Goal: Information Seeking & Learning: Learn about a topic

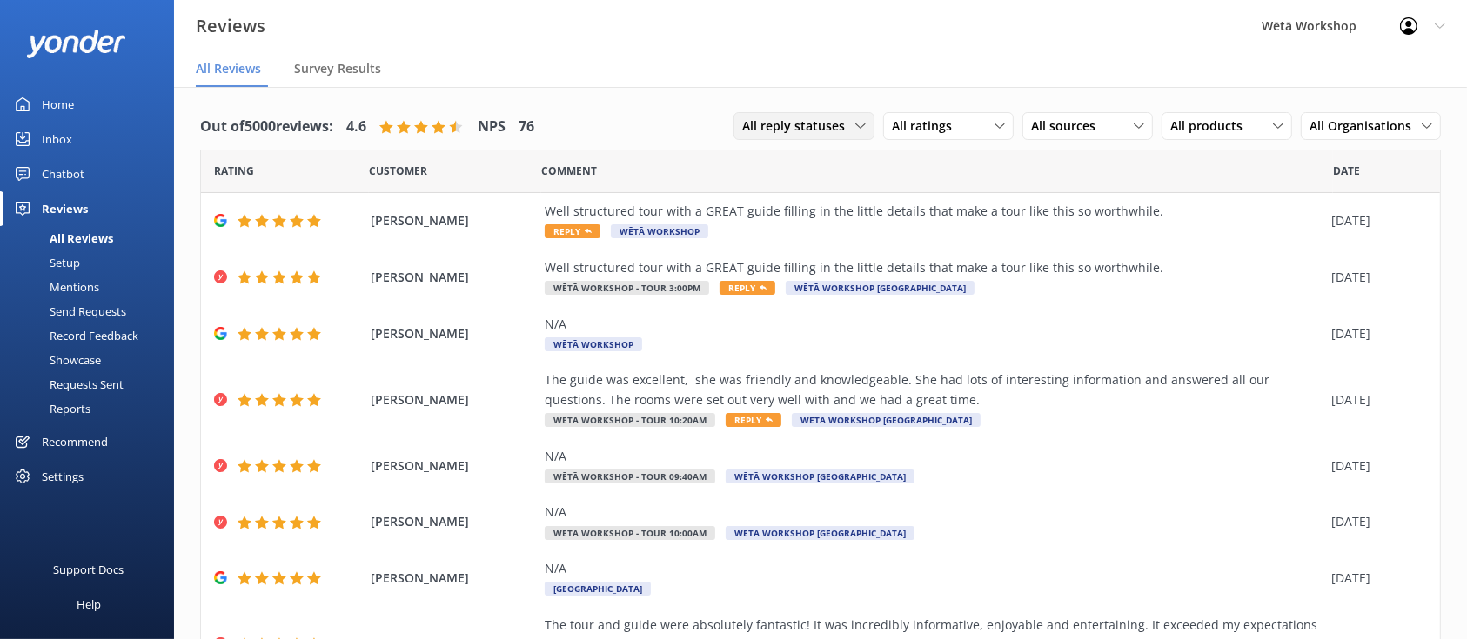
click at [811, 115] on div "All reply statuses All reply statuses Needs a reply Does not need reply" at bounding box center [803, 126] width 141 height 28
click at [937, 115] on div "All ratings All ratings Promoters Passives Detractors" at bounding box center [948, 126] width 130 height 28
click at [933, 189] on div "Promoters" at bounding box center [947, 197] width 78 height 17
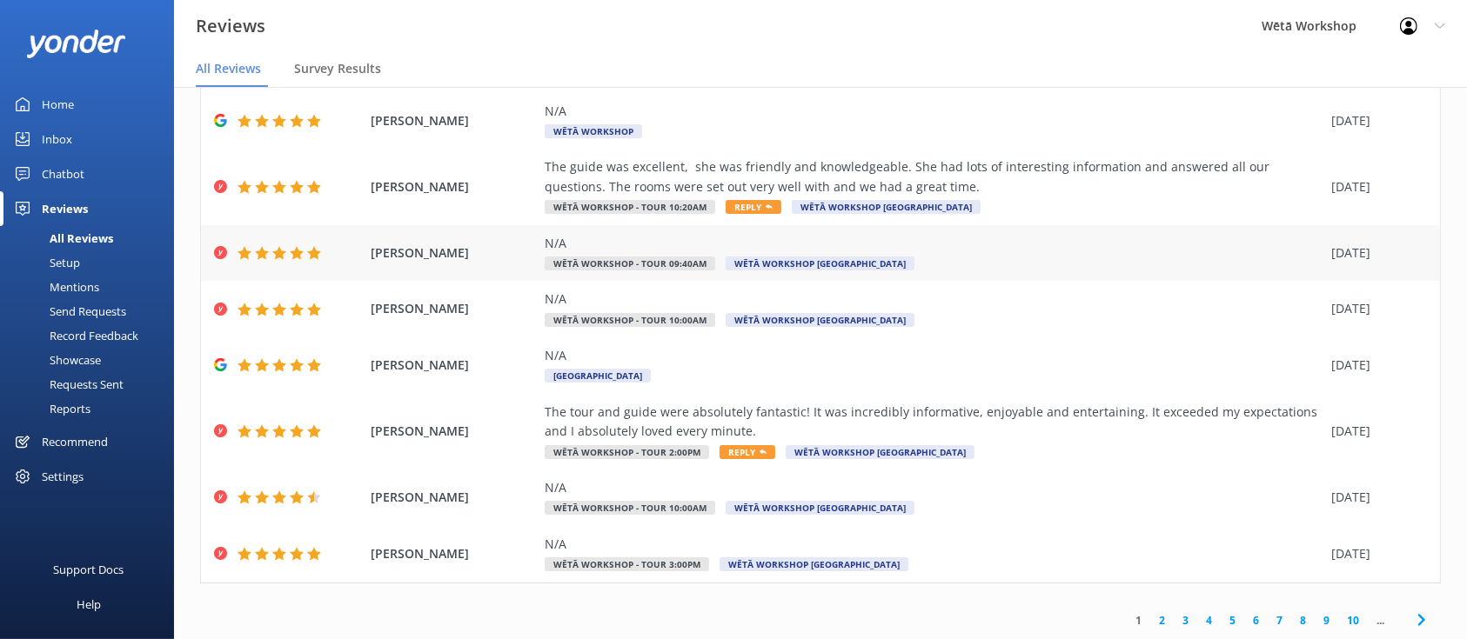
scroll to position [212, 0]
click at [1150, 623] on link "2" at bounding box center [1161, 621] width 23 height 17
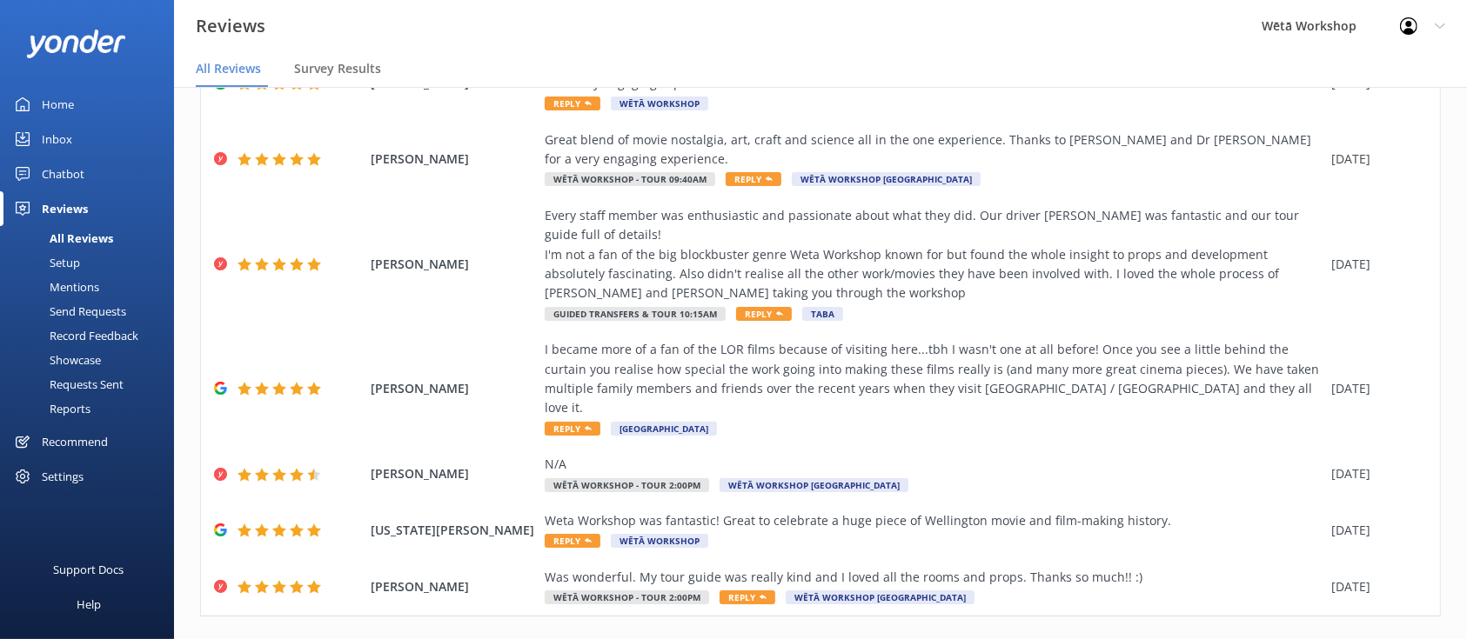
scroll to position [388, 0]
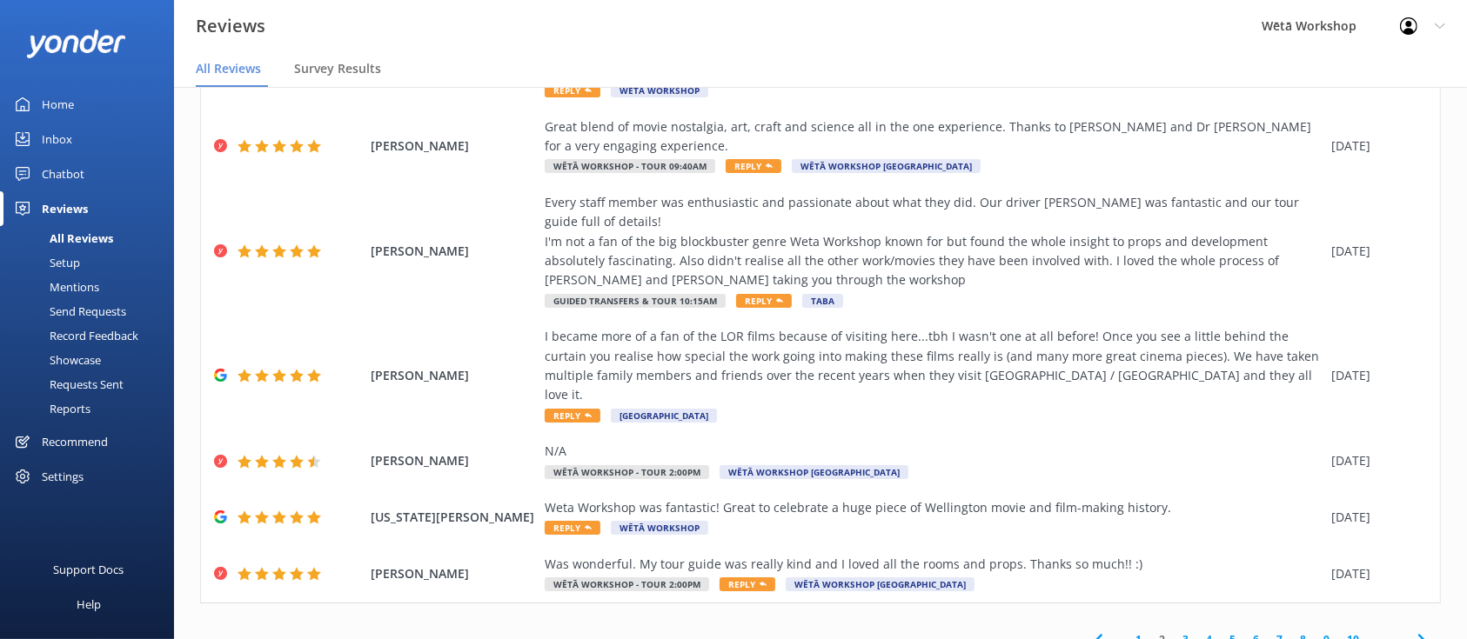
click at [1174, 632] on link "3" at bounding box center [1185, 640] width 23 height 17
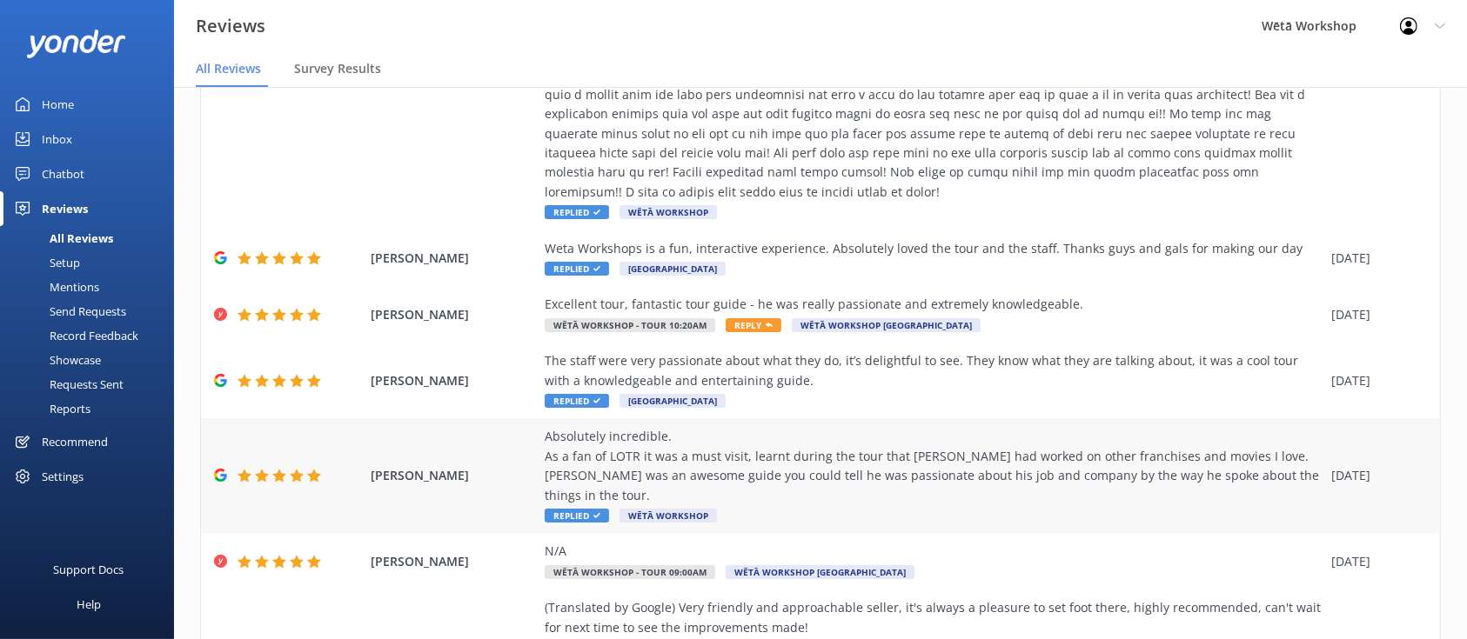
scroll to position [699, 0]
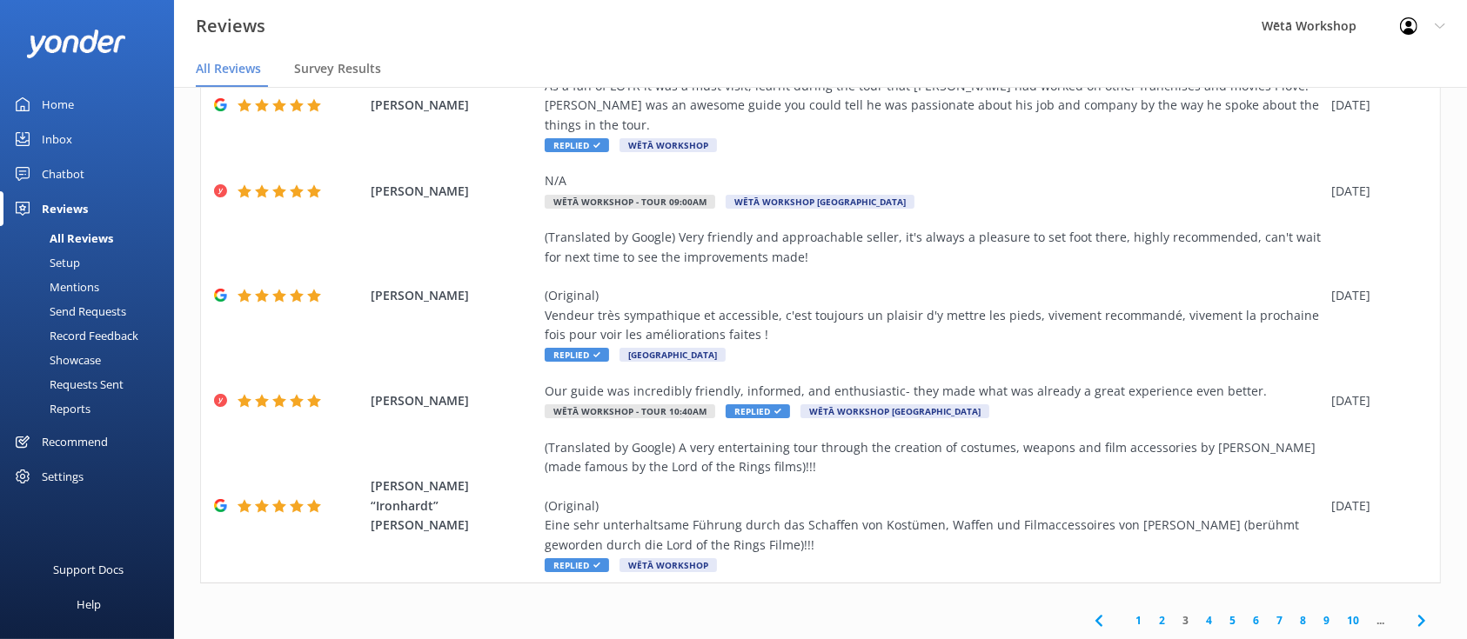
click at [1150, 612] on link "2" at bounding box center [1161, 620] width 23 height 17
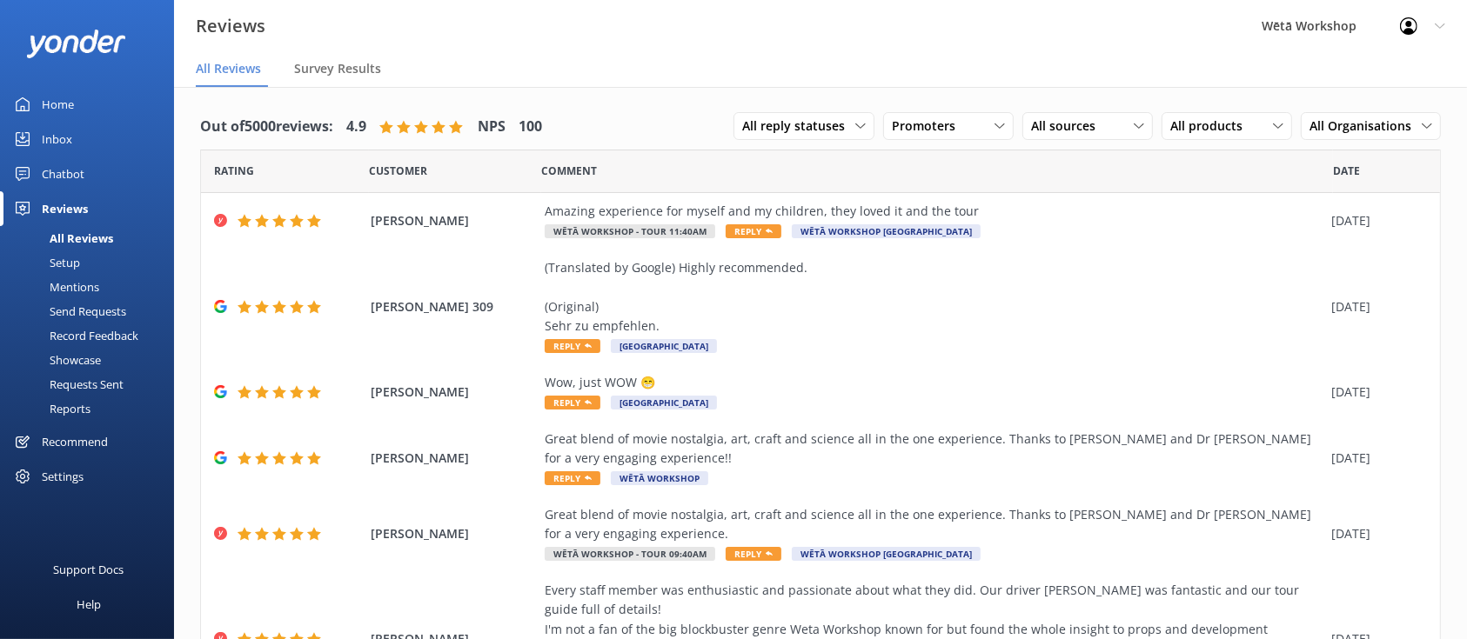
scroll to position [388, 0]
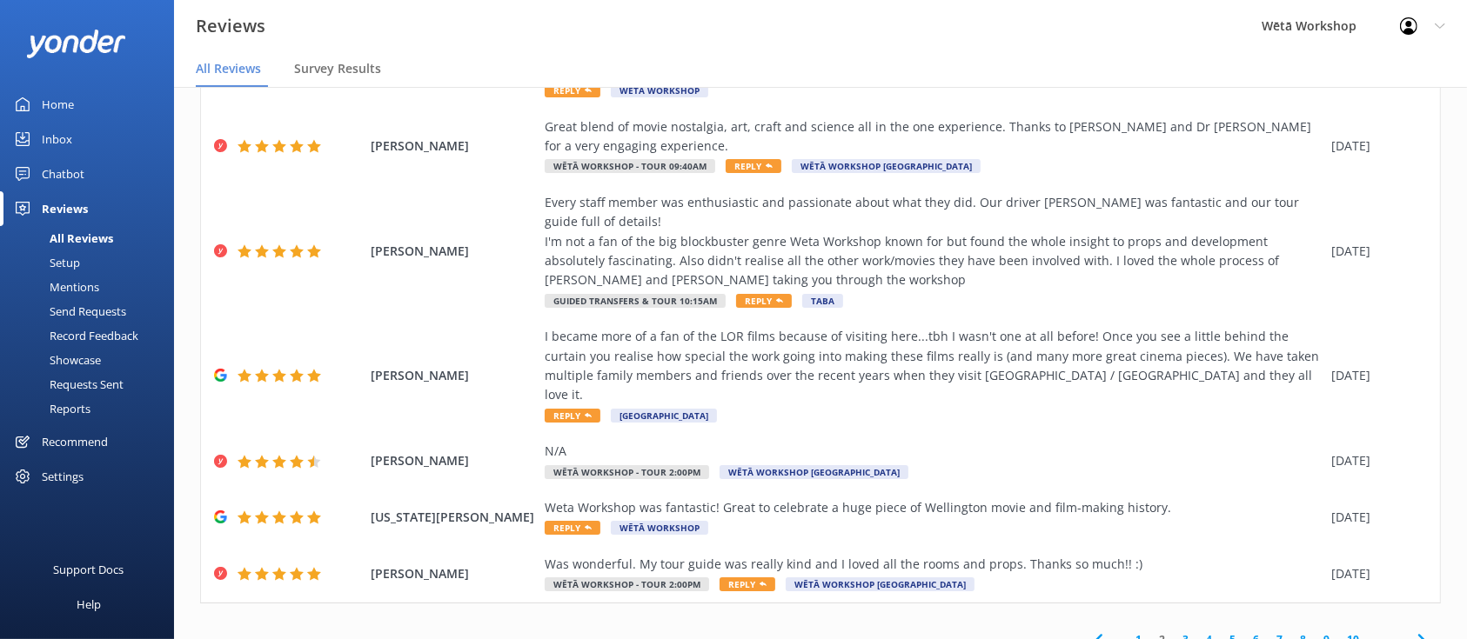
click at [1127, 632] on link "1" at bounding box center [1138, 640] width 23 height 17
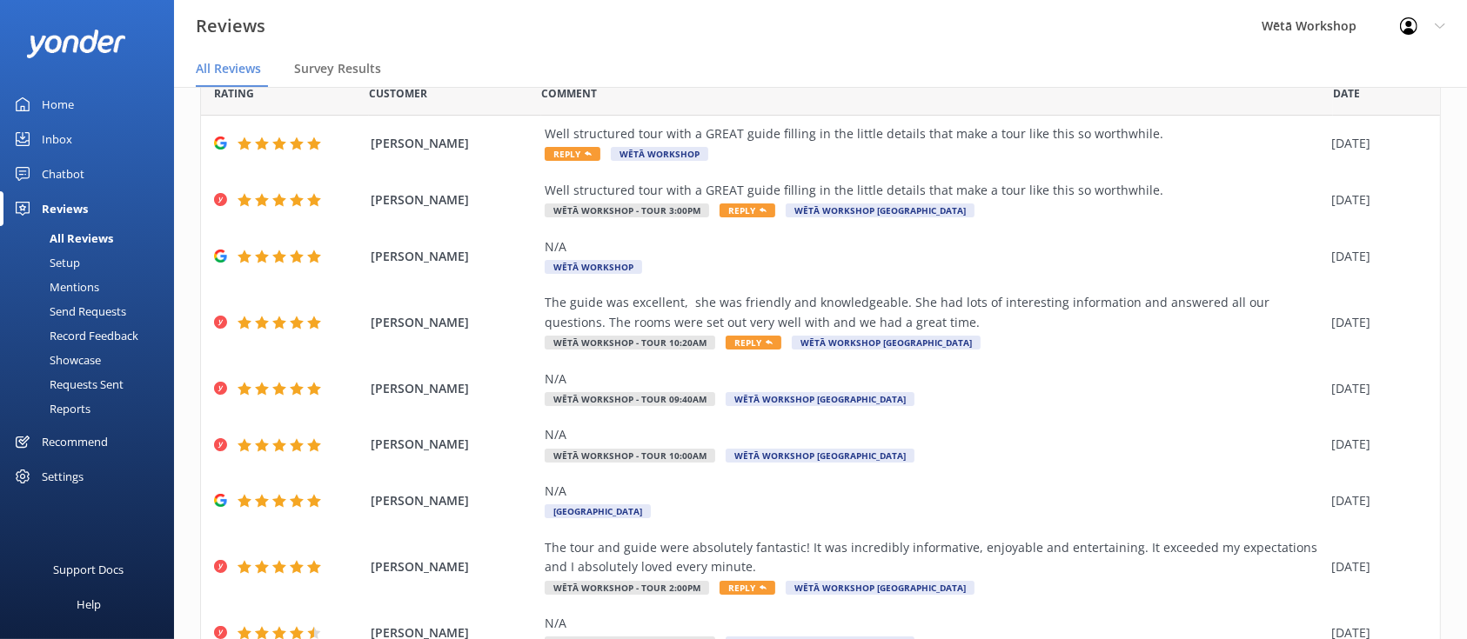
scroll to position [73, 0]
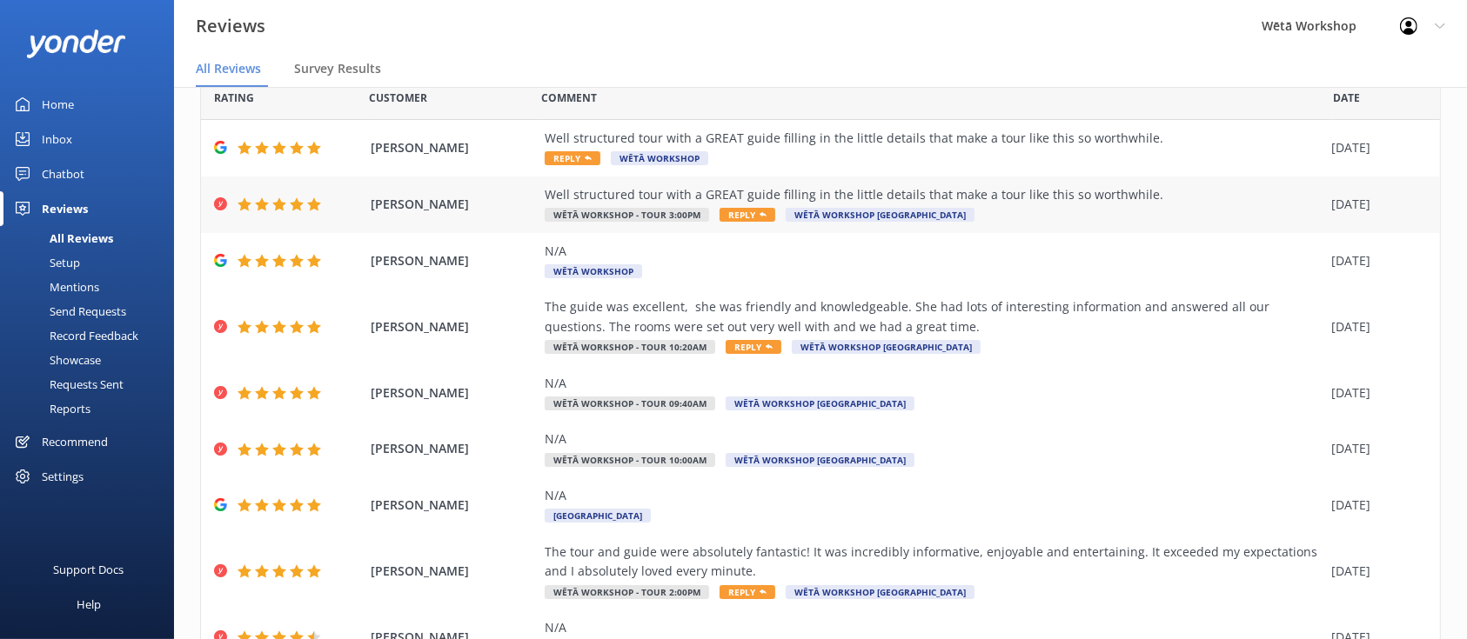
click at [933, 203] on div "Well structured tour with a GREAT guide filling in the little details that make…" at bounding box center [934, 194] width 778 height 19
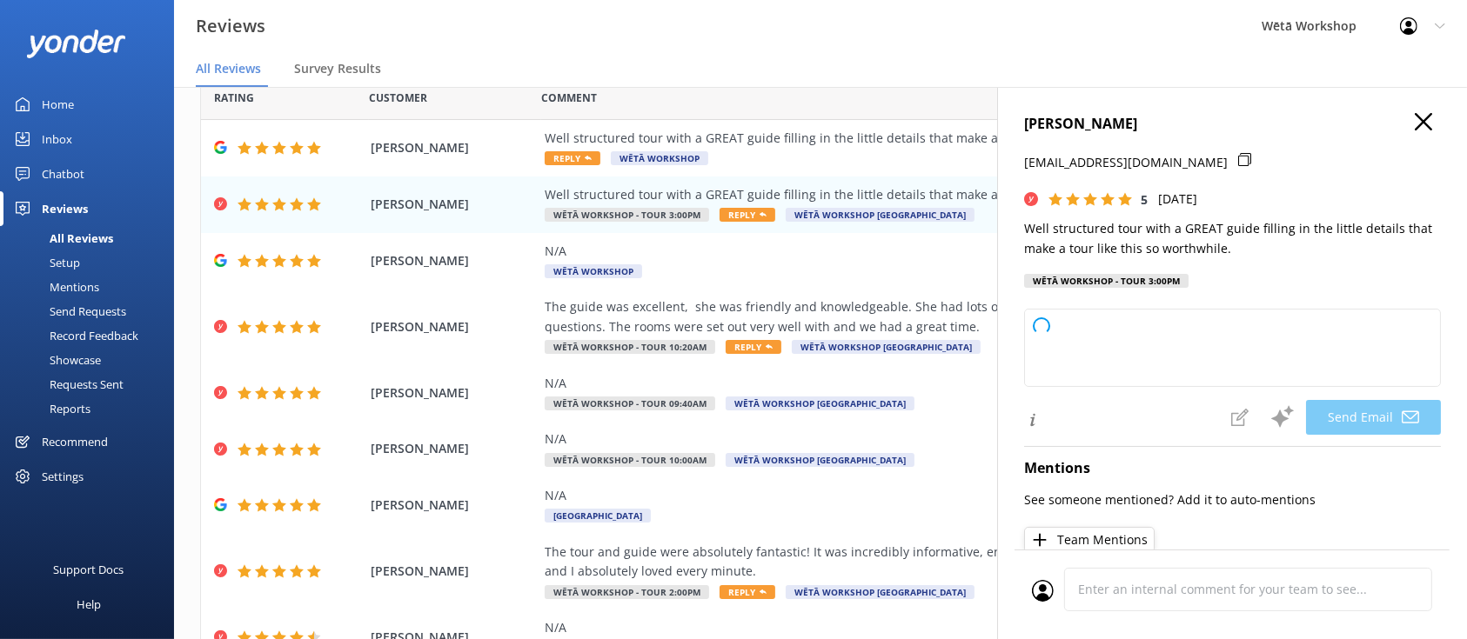
type textarea "Kia ora [PERSON_NAME], Thank you so much for your wonderful feedback! We're del…"
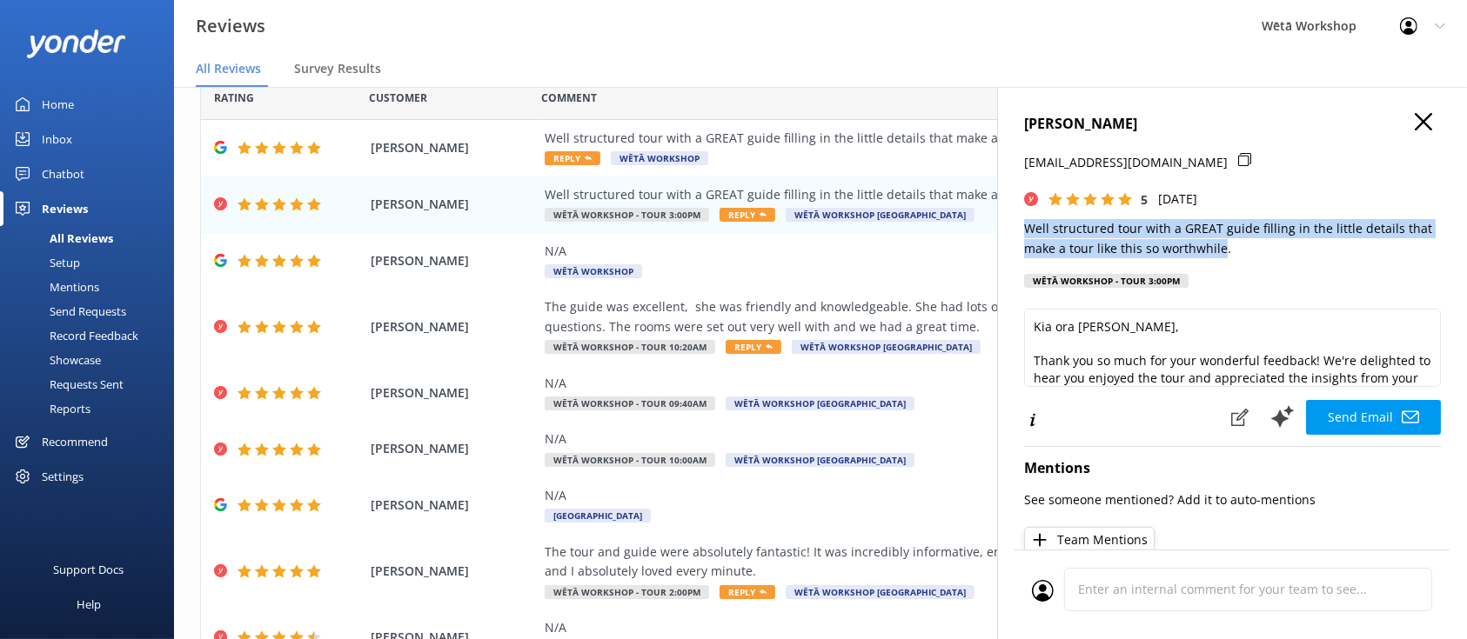
drag, startPoint x: 1219, startPoint y: 250, endPoint x: 1029, endPoint y: 226, distance: 191.1
click at [1029, 226] on p "Well structured tour with a GREAT guide filling in the little details that make…" at bounding box center [1232, 238] width 417 height 39
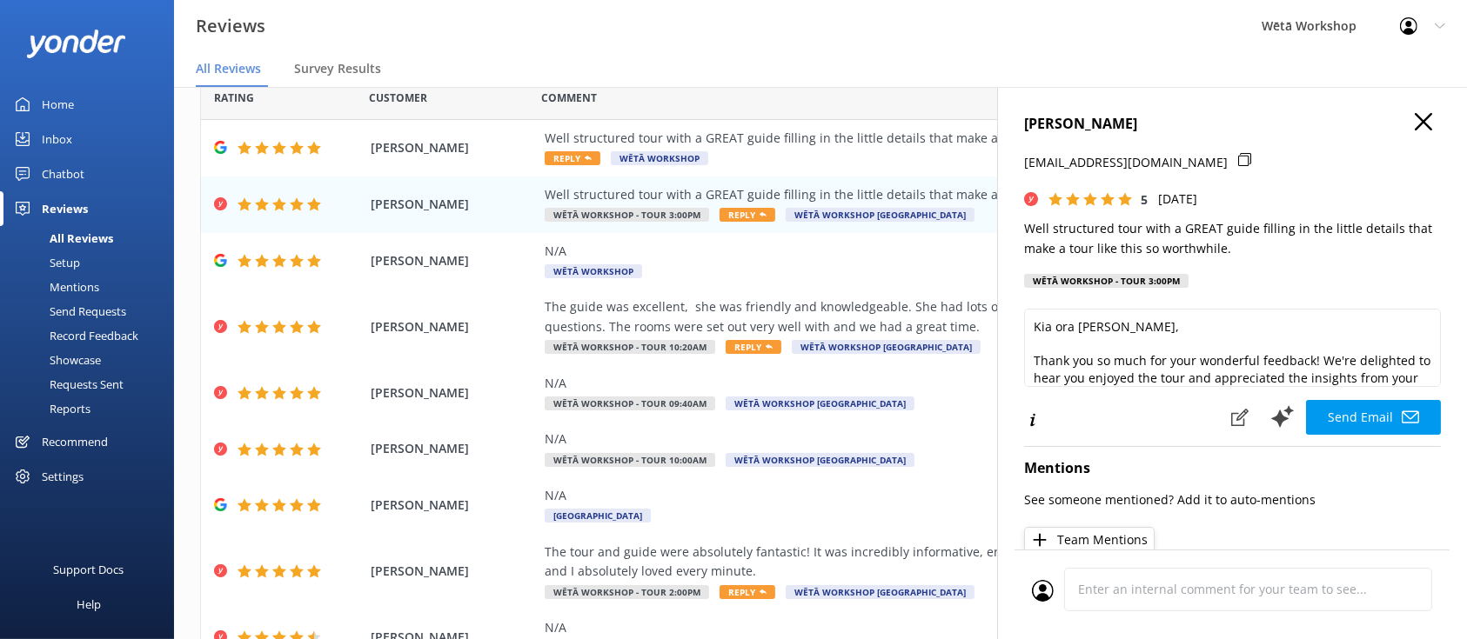
click at [1233, 249] on p "Well structured tour with a GREAT guide filling in the little details that make…" at bounding box center [1232, 238] width 417 height 39
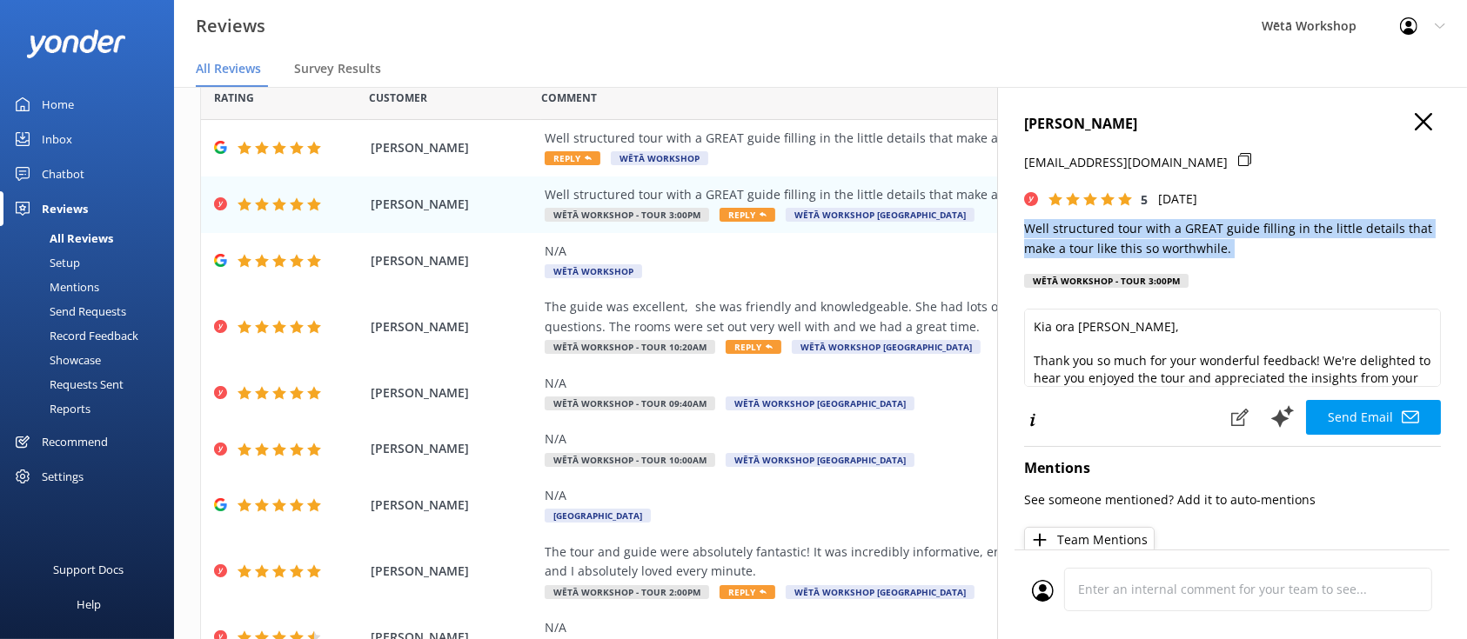
drag, startPoint x: 1232, startPoint y: 249, endPoint x: 1030, endPoint y: 235, distance: 202.3
click at [1030, 235] on p "Well structured tour with a GREAT guide filling in the little details that make…" at bounding box center [1232, 238] width 417 height 39
copy p "Well structured tour with a GREAT guide filling in the little details that make…"
click at [88, 261] on link "Setup" at bounding box center [92, 263] width 164 height 24
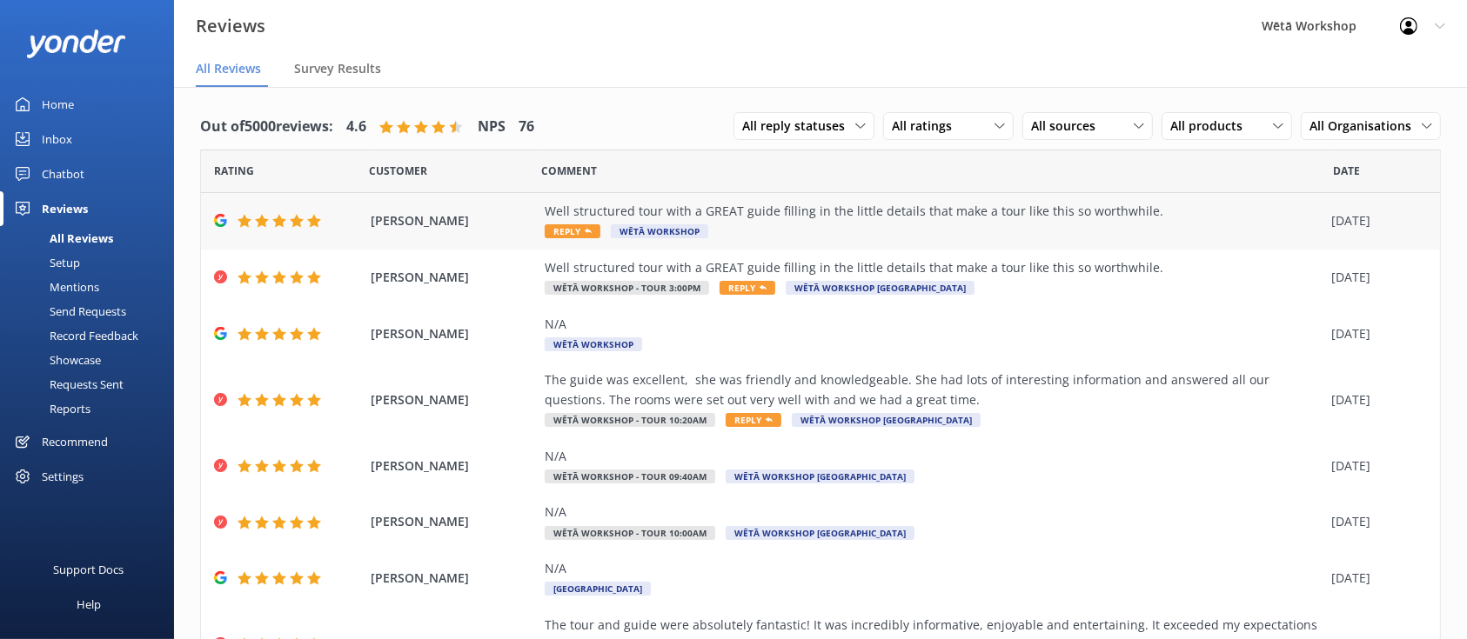
click at [856, 209] on div "Well structured tour with a GREAT guide filling in the little details that make…" at bounding box center [934, 211] width 778 height 19
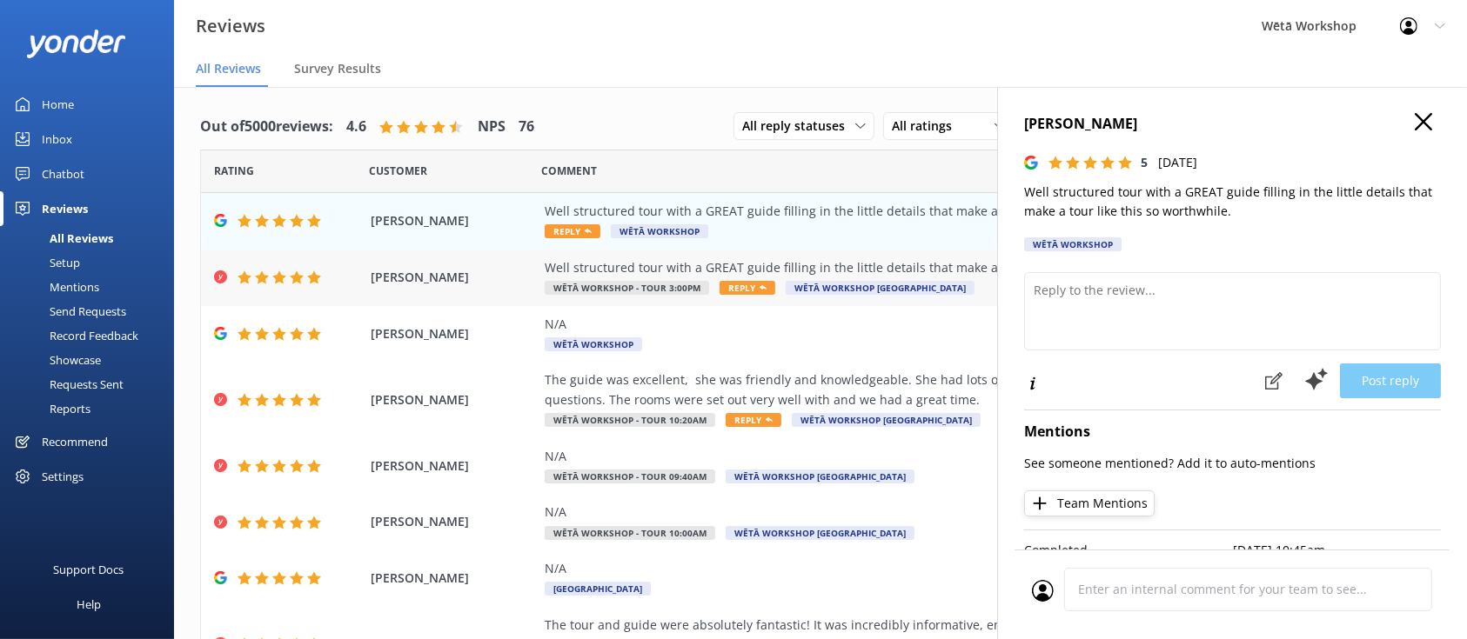
click at [790, 275] on div "Well structured tour with a GREAT guide filling in the little details that make…" at bounding box center [934, 267] width 778 height 19
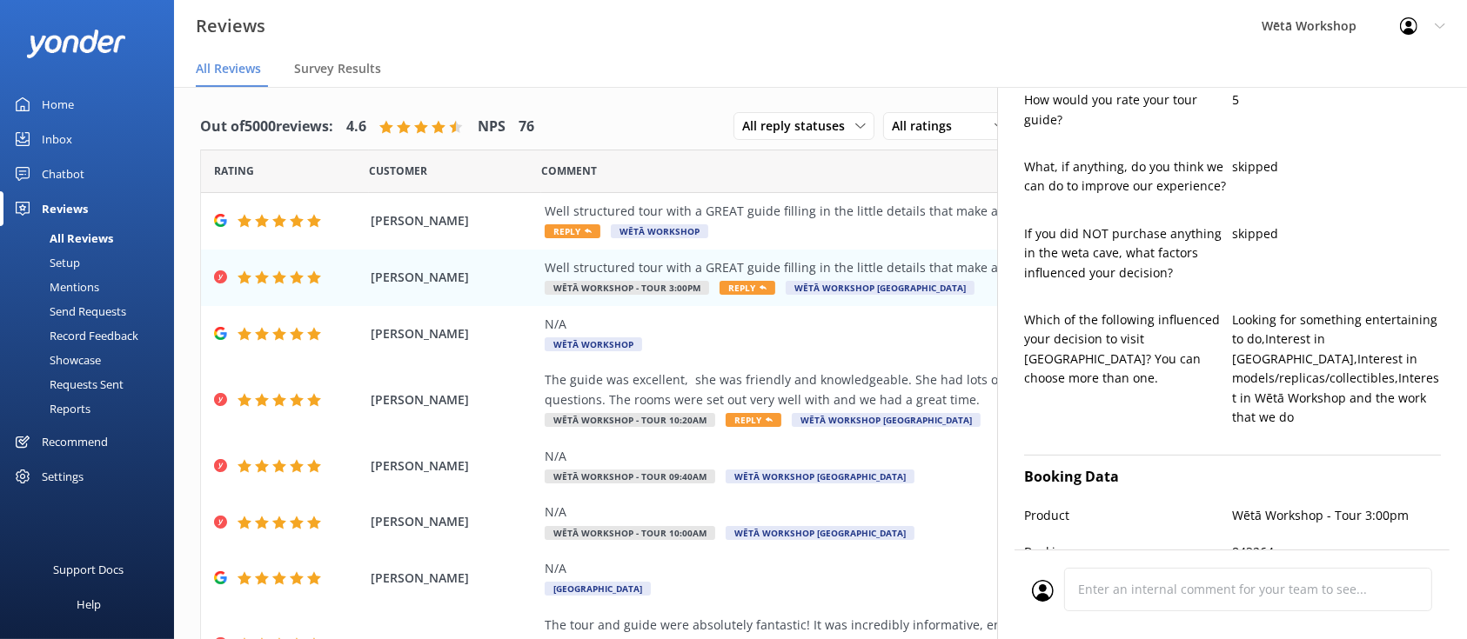
scroll to position [799, 0]
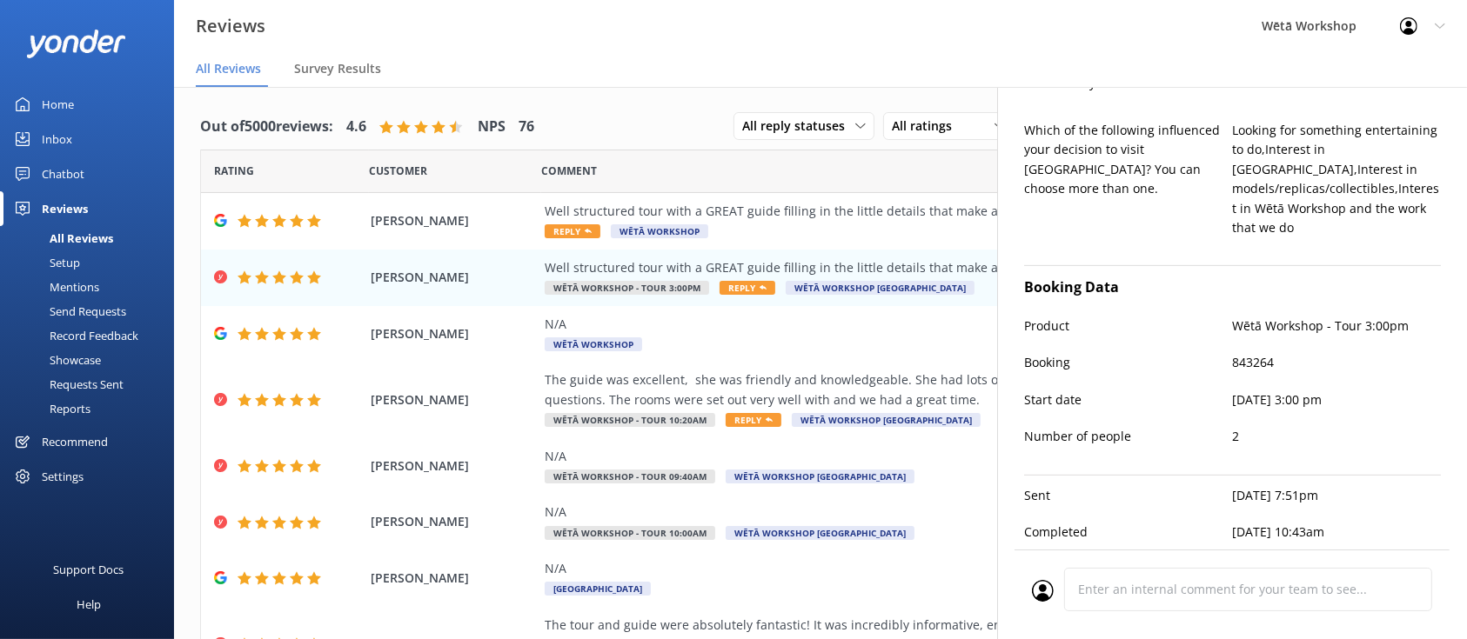
type textarea "Kia ora [PERSON_NAME], Thank you so much for your wonderful feedback! We're del…"
click at [84, 407] on div "Reports" at bounding box center [50, 409] width 80 height 24
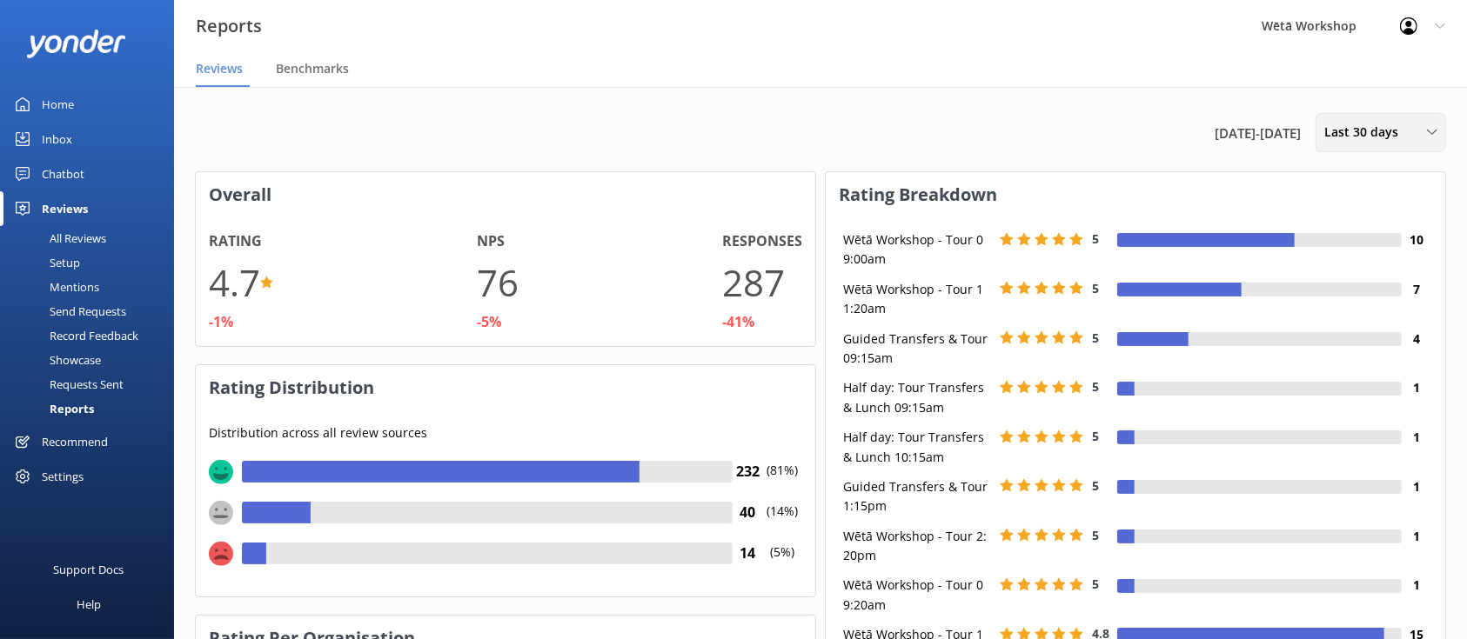
scroll to position [212, 602]
drag, startPoint x: 1323, startPoint y: 147, endPoint x: 1378, endPoint y: 134, distance: 56.3
click at [1378, 134] on span "Last 30 days" at bounding box center [1366, 132] width 84 height 19
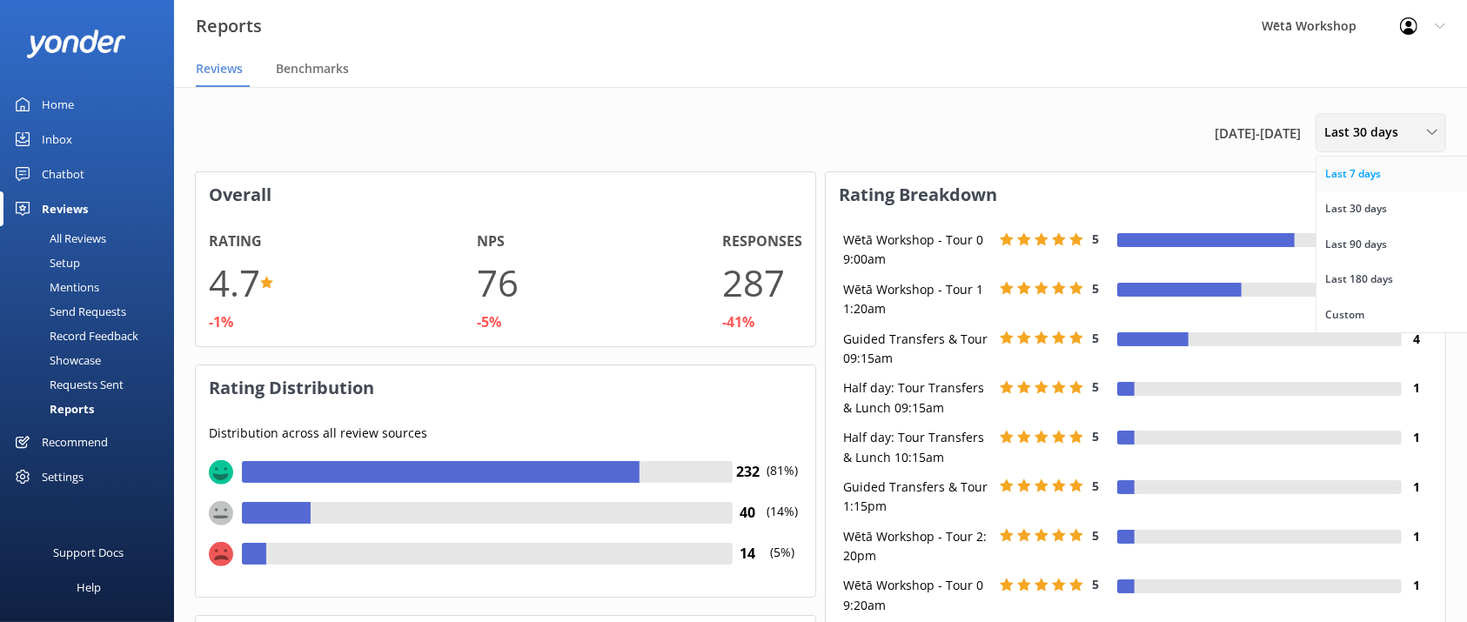
click at [1368, 176] on div "Last 7 days" at bounding box center [1353, 173] width 56 height 17
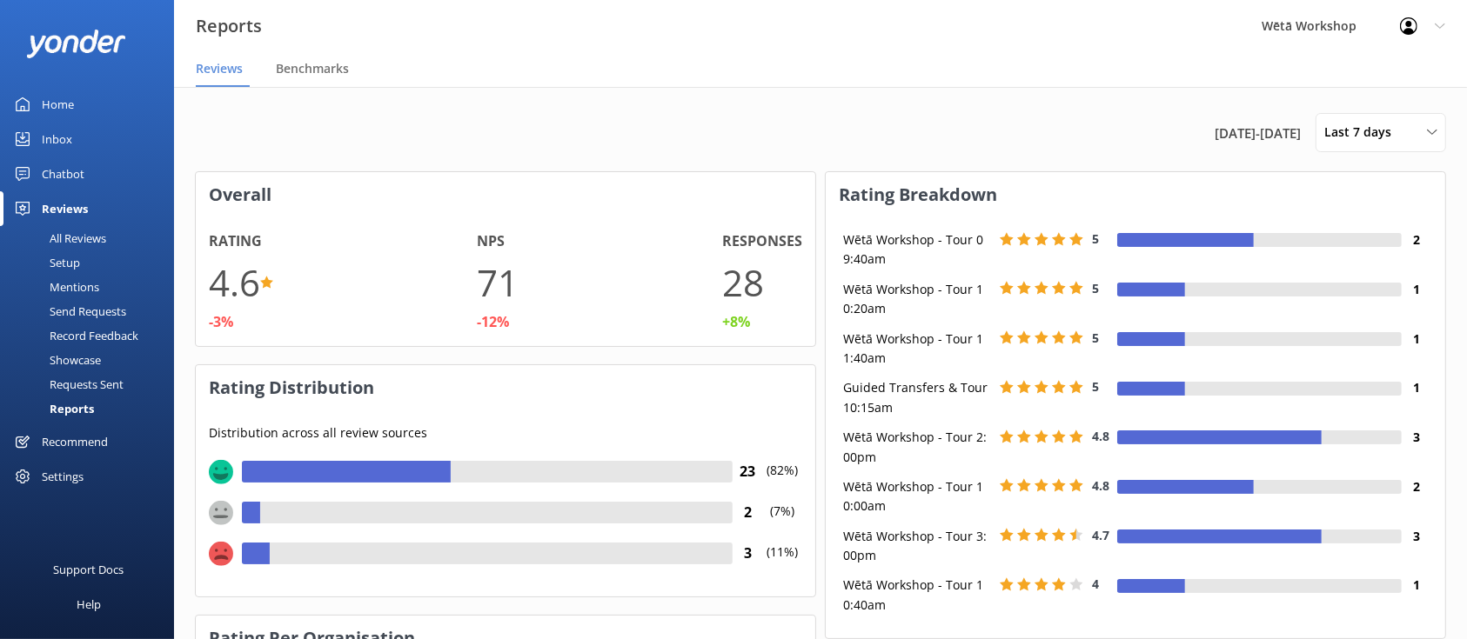
scroll to position [125, 602]
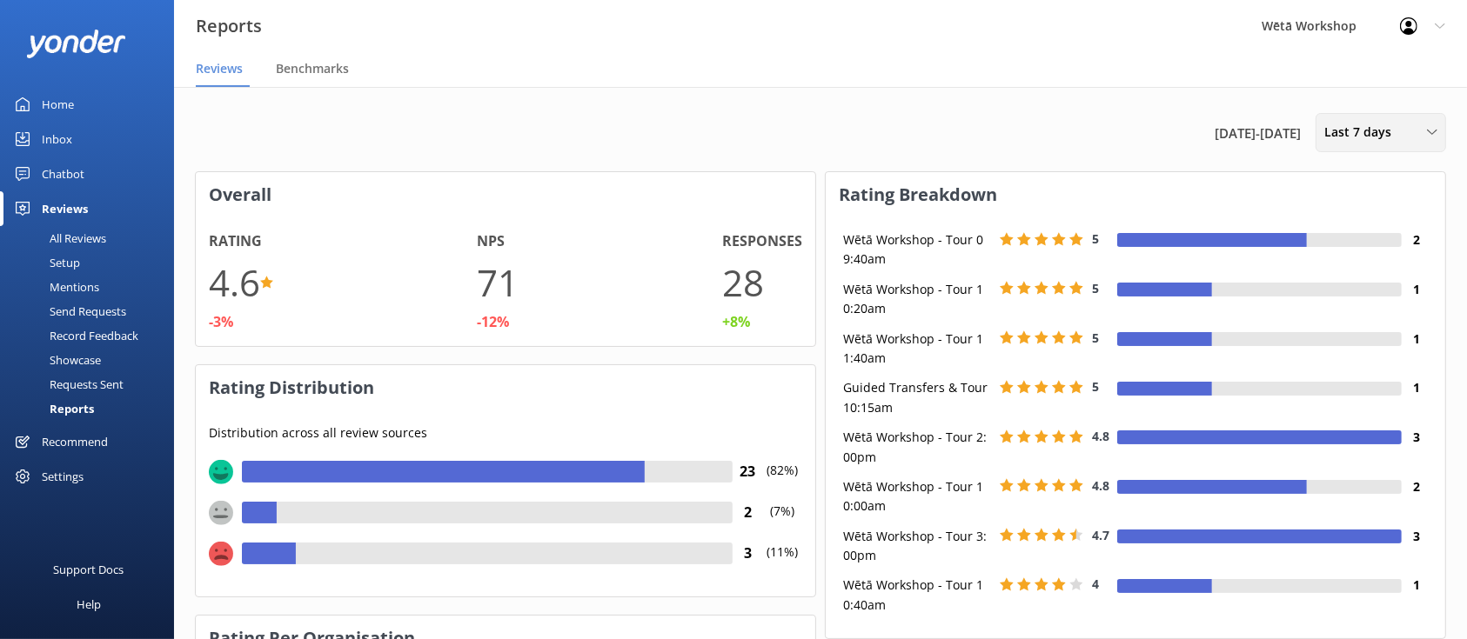
click at [1385, 132] on span "Last 7 days" at bounding box center [1362, 132] width 77 height 19
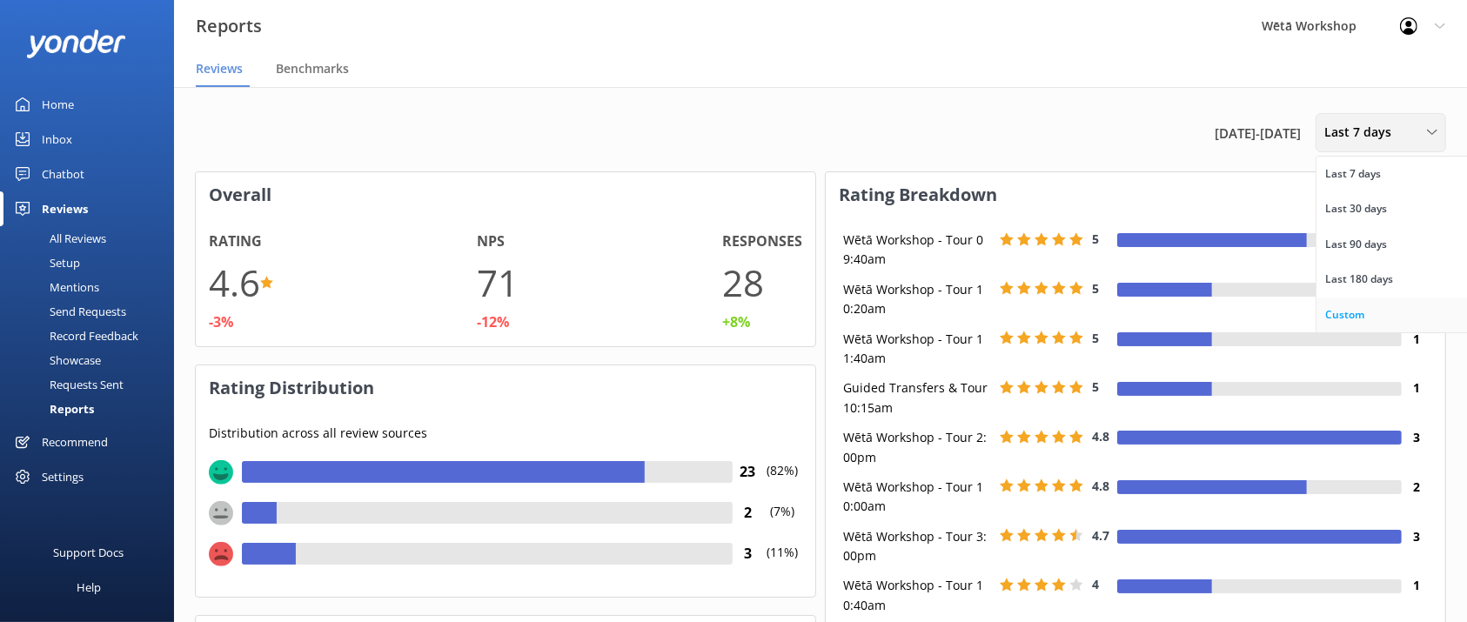
click at [1358, 314] on div "Custom" at bounding box center [1344, 314] width 39 height 17
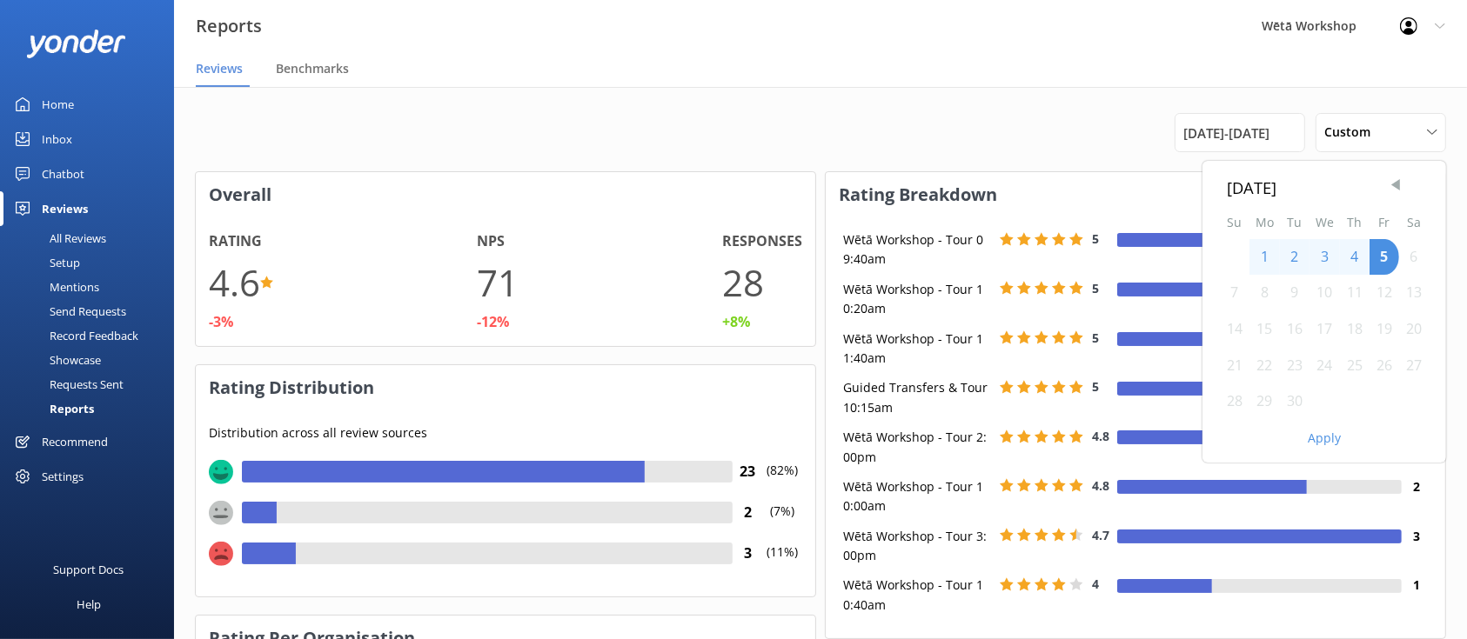
click at [1397, 192] on span "Previous Month" at bounding box center [1395, 185] width 17 height 17
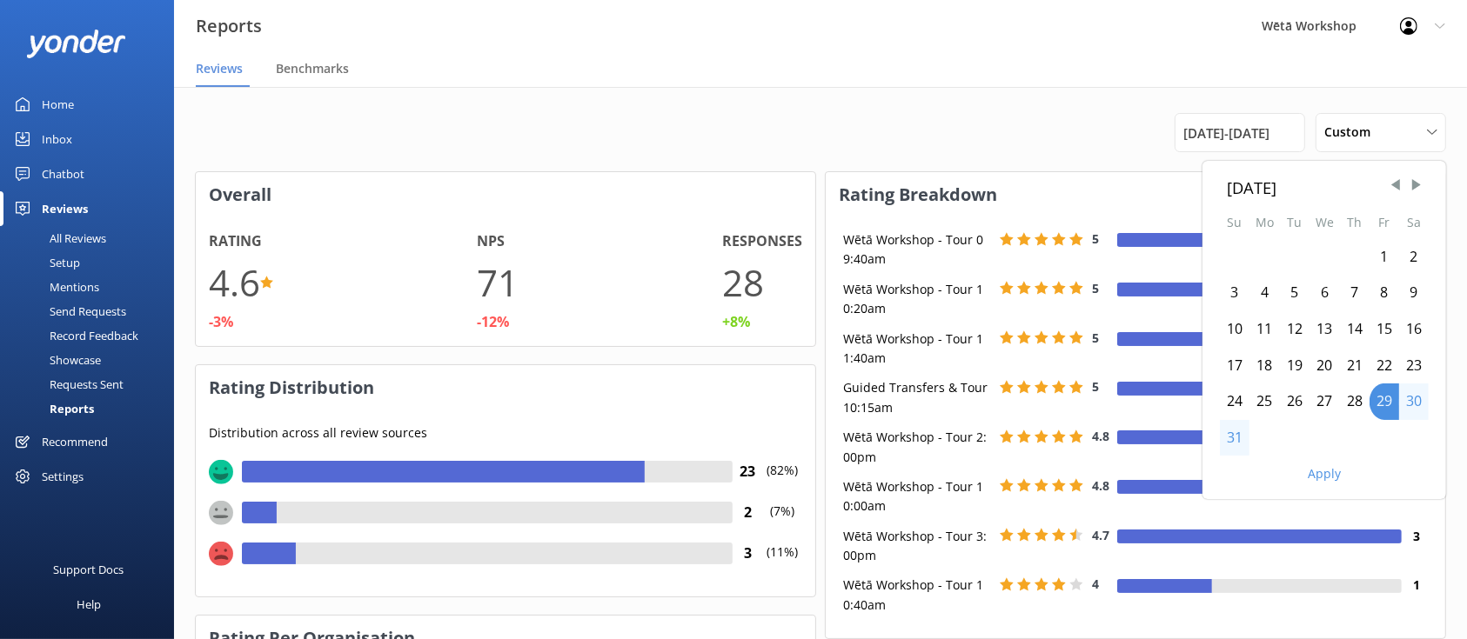
click at [1234, 434] on div "31" at bounding box center [1235, 438] width 30 height 37
click at [1250, 438] on div at bounding box center [1264, 438] width 30 height 37
click at [1236, 435] on div "31" at bounding box center [1235, 438] width 30 height 37
click at [1413, 191] on span "Next Month" at bounding box center [1416, 185] width 17 height 17
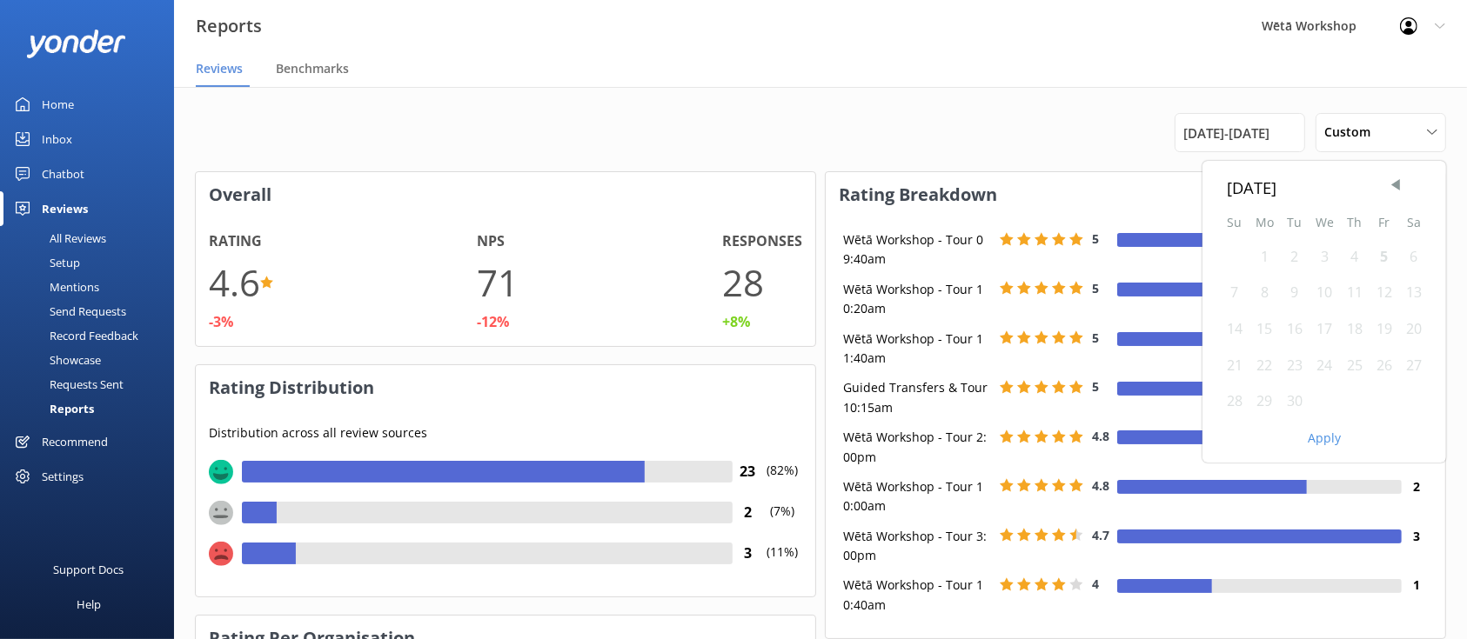
click at [1382, 254] on div "5" at bounding box center [1384, 257] width 30 height 37
click at [1321, 438] on button "Apply" at bounding box center [1323, 438] width 33 height 12
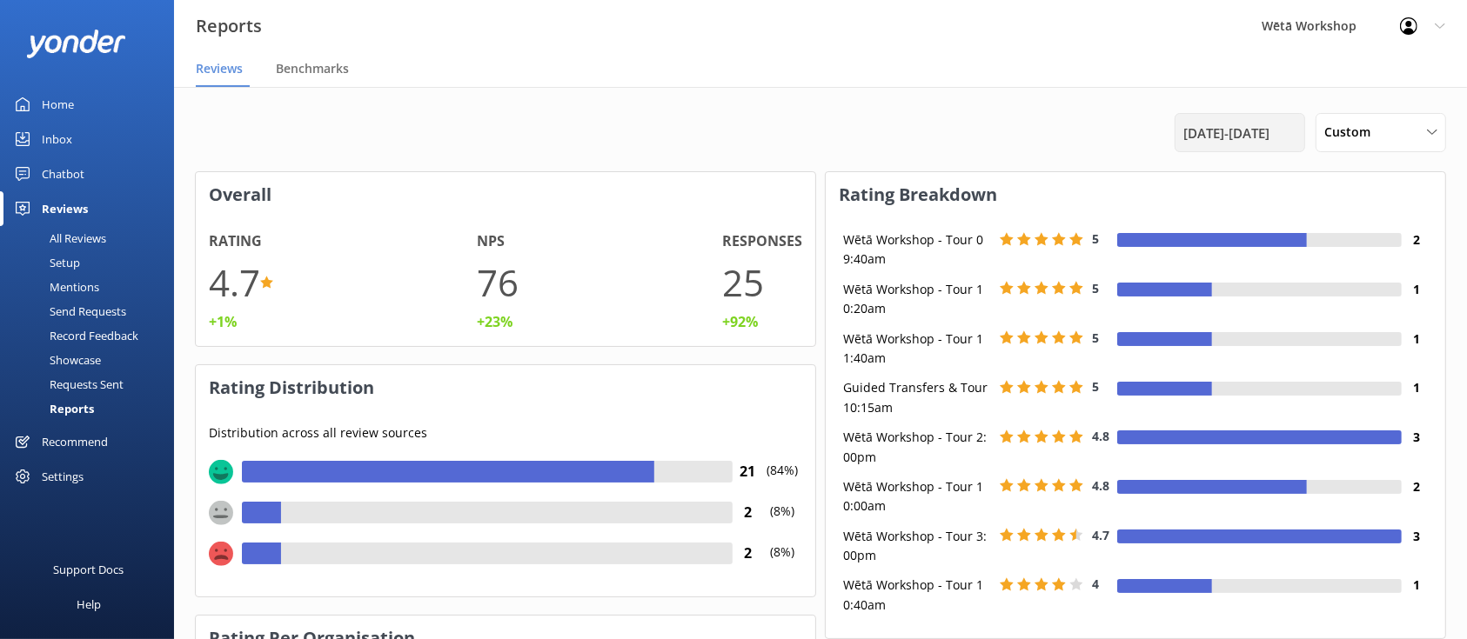
click at [1257, 139] on span "[DATE] - [DATE]" at bounding box center [1226, 133] width 86 height 21
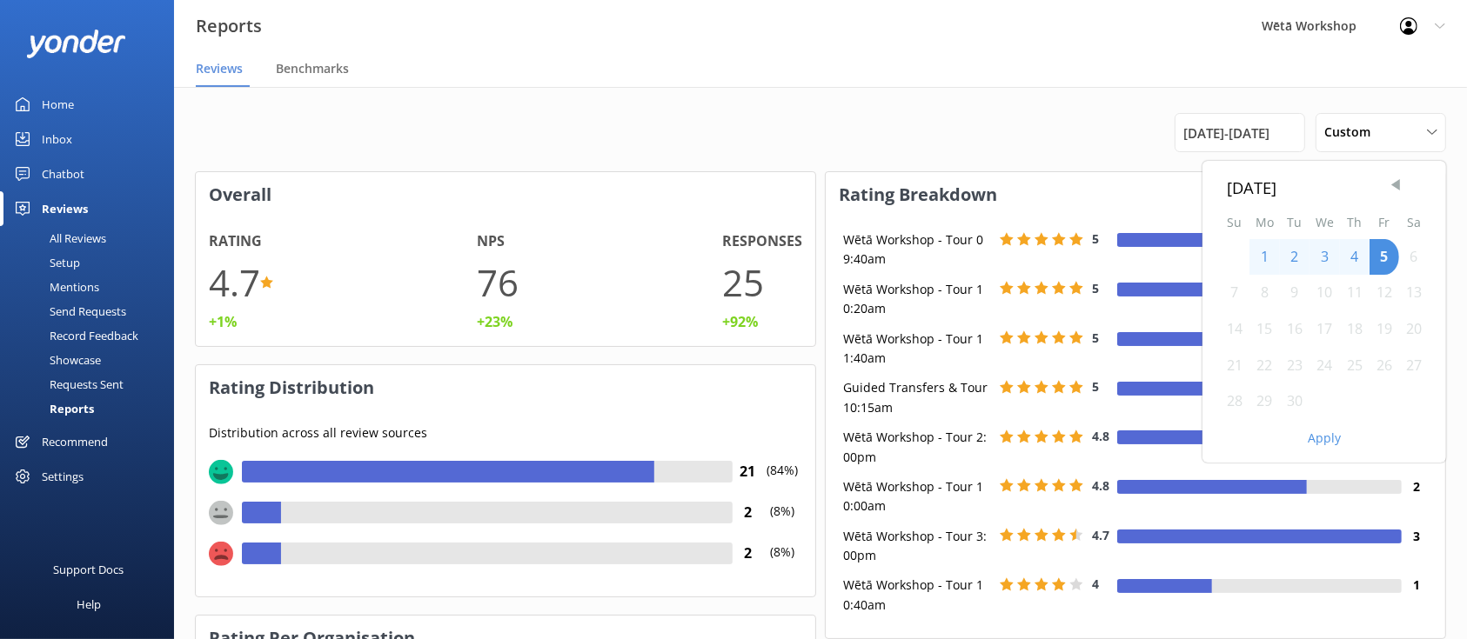
click at [1394, 180] on span "Previous Month" at bounding box center [1395, 185] width 17 height 17
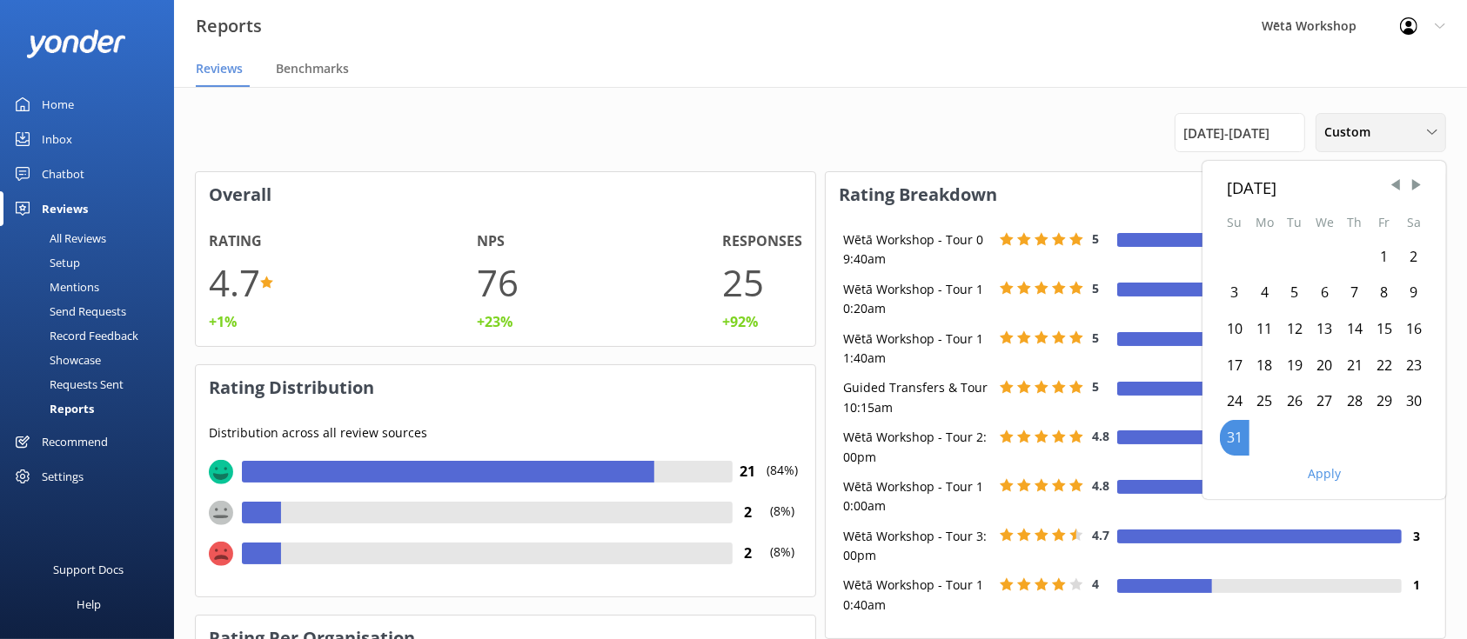
click at [1360, 130] on span "Custom" at bounding box center [1352, 132] width 57 height 19
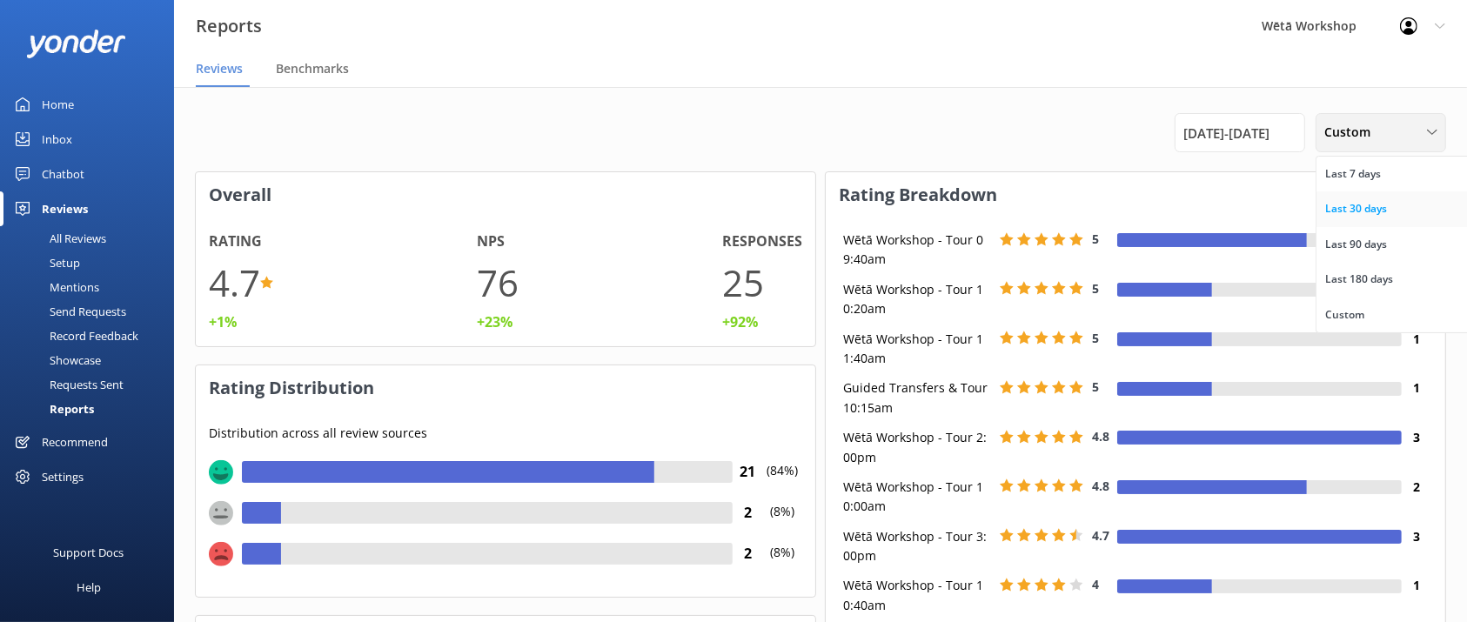
click at [1379, 209] on div "Last 30 days" at bounding box center [1356, 208] width 62 height 17
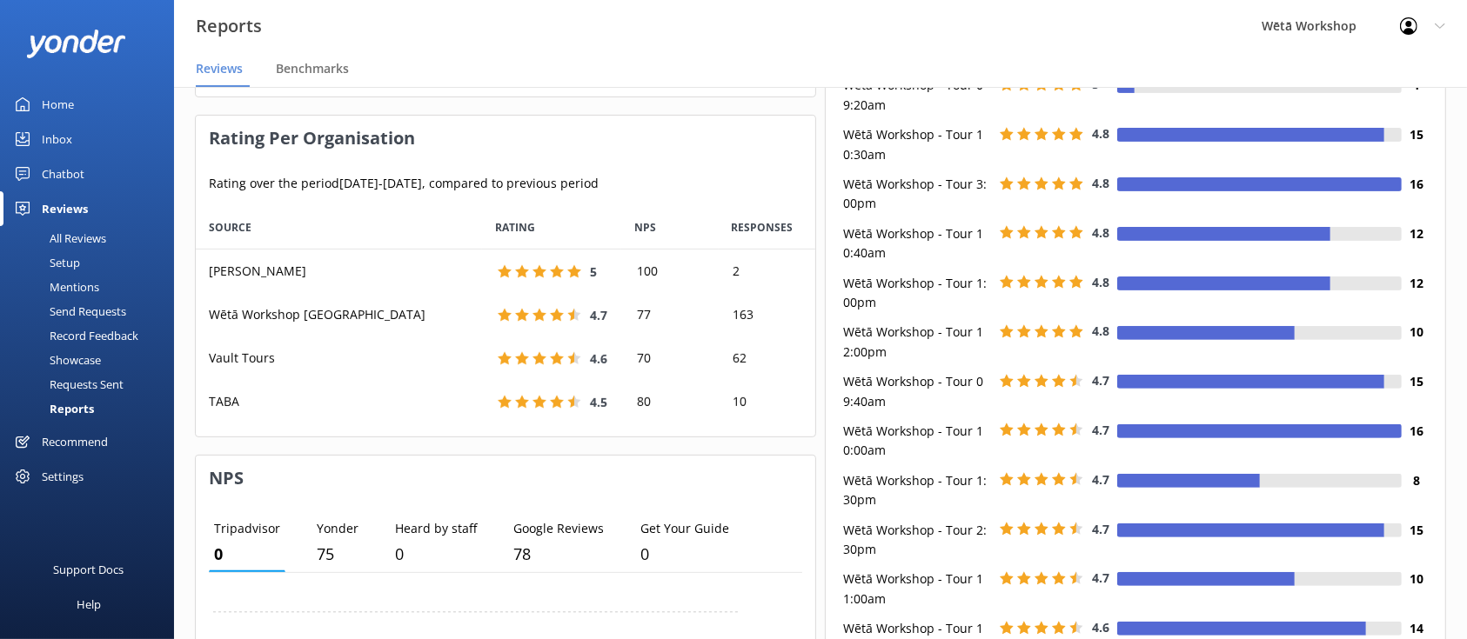
scroll to position [0, 0]
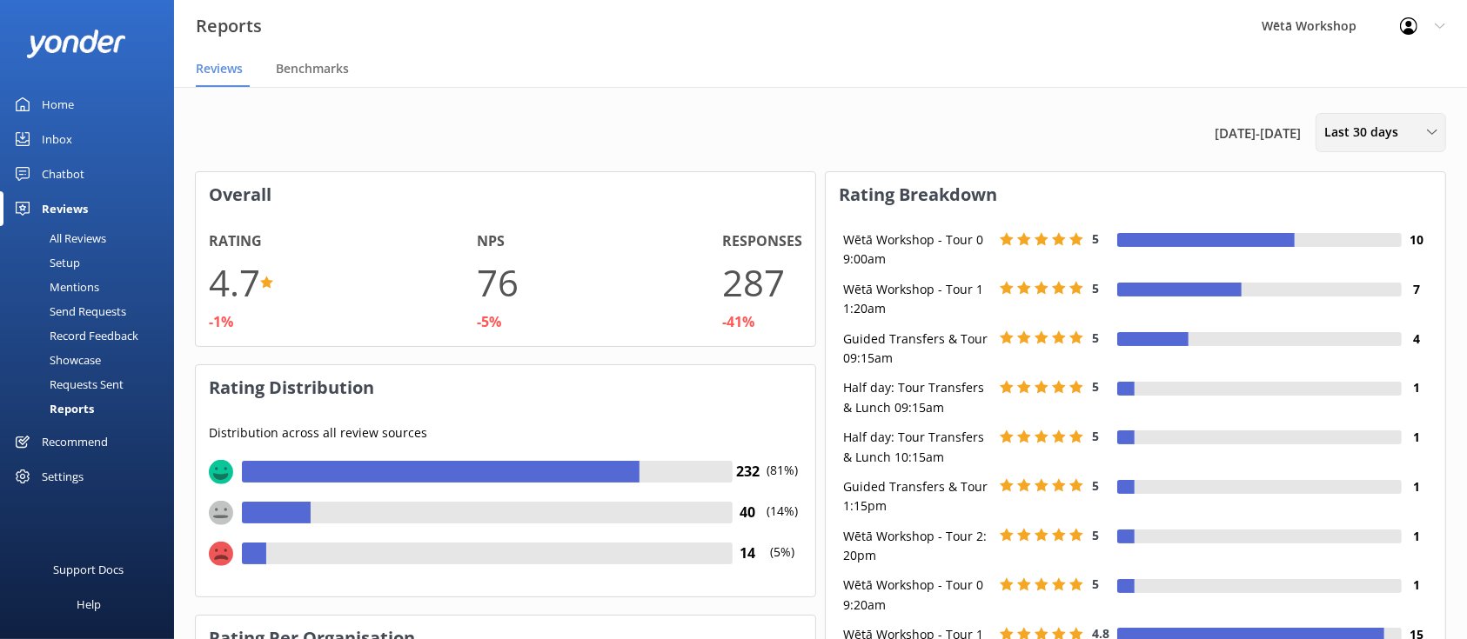
click at [1361, 139] on span "Last 30 days" at bounding box center [1366, 132] width 84 height 19
click at [1083, 122] on div "[DATE] - [DATE] Last 30 days Last 7 days Last 30 days Last 90 days Last 180 day…" at bounding box center [820, 132] width 1251 height 39
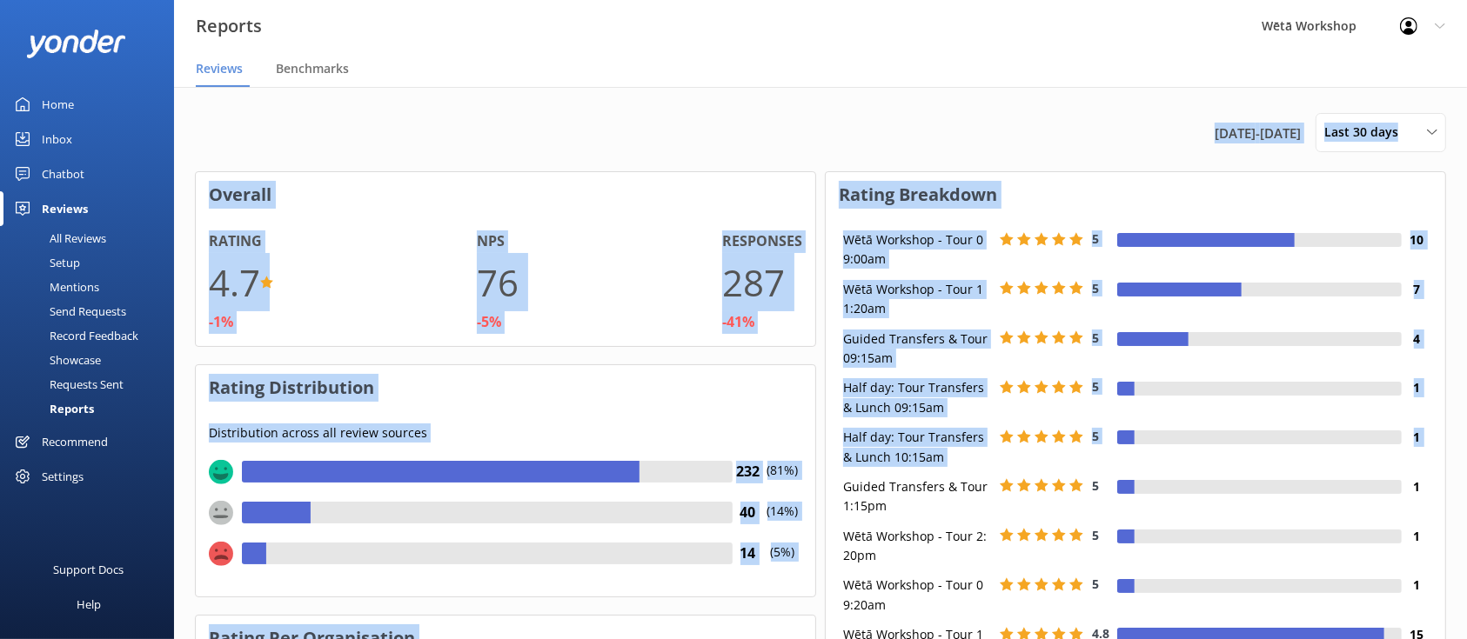
drag, startPoint x: 1084, startPoint y: 122, endPoint x: 653, endPoint y: 693, distance: 715.6
click at [653, 639] on html "Reports Wētā Workshop Profile Settings Logout Reviews Benchmarks Home Inbox Cha…" at bounding box center [733, 319] width 1467 height 639
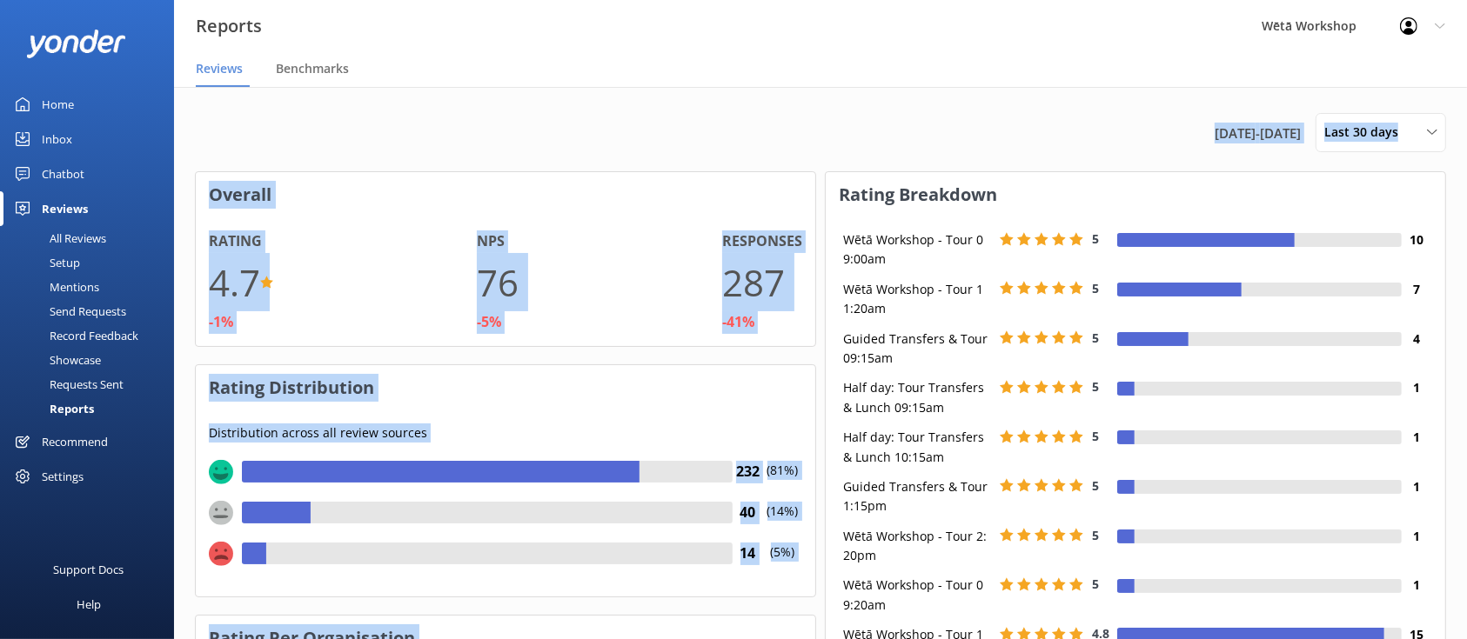
scroll to position [172, 0]
